Goal: Information Seeking & Learning: Learn about a topic

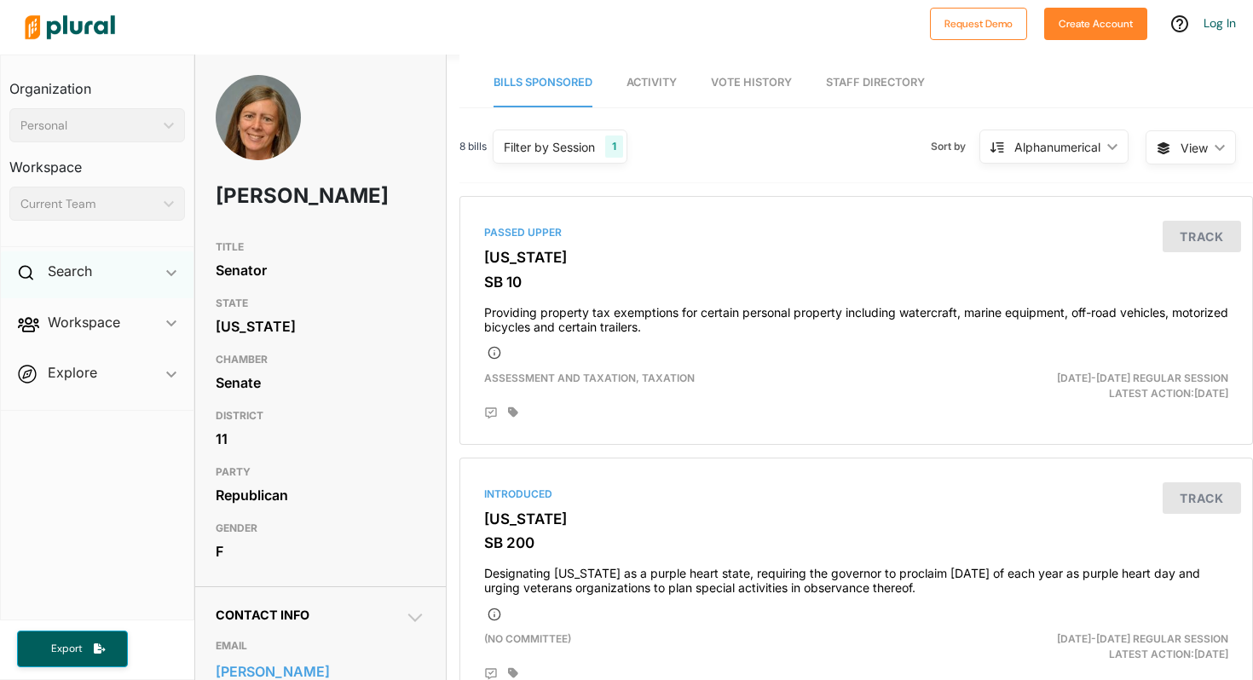
click at [133, 268] on div "Search ic_keyboard_arrow_down" at bounding box center [97, 274] width 193 height 46
click at [59, 308] on h4 "Bills" at bounding box center [101, 310] width 150 height 16
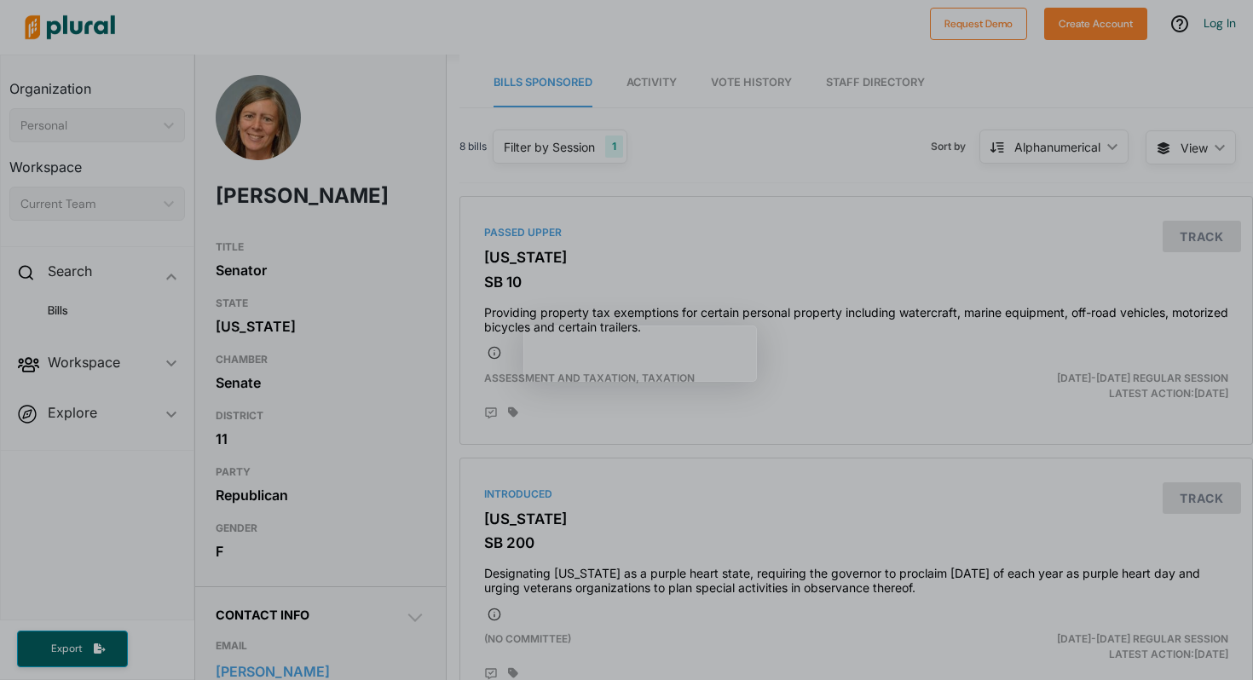
click at [716, 176] on div "8 bills Filter by Session 1 Filter by Session close Current Sessions [US_STATE]…" at bounding box center [855, 153] width 793 height 59
